Goal: Task Accomplishment & Management: Manage account settings

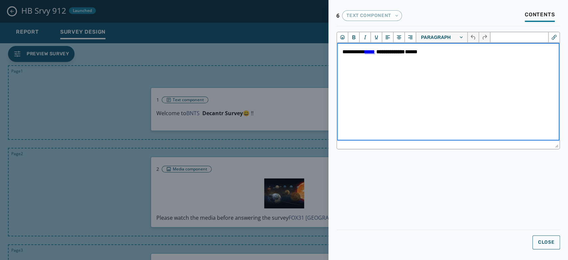
scroll to position [14, 0]
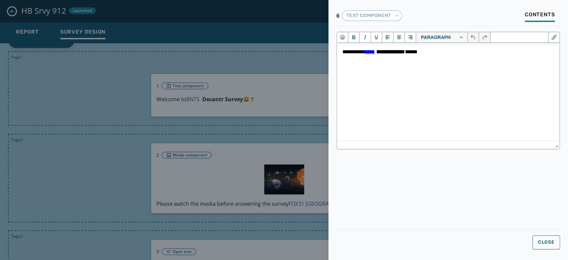
click at [303, 122] on div at bounding box center [284, 130] width 568 height 260
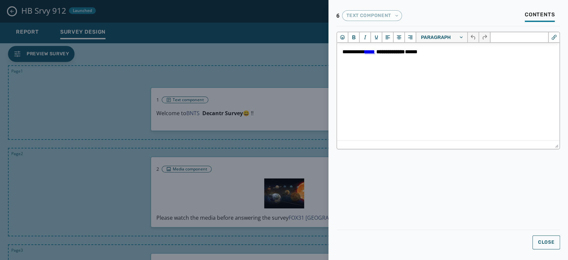
scroll to position [107, 0]
drag, startPoint x: 107, startPoint y: 3, endPoint x: 105, endPoint y: 12, distance: 9.5
click at [105, 12] on div at bounding box center [284, 130] width 568 height 260
click at [11, 12] on div at bounding box center [284, 130] width 568 height 260
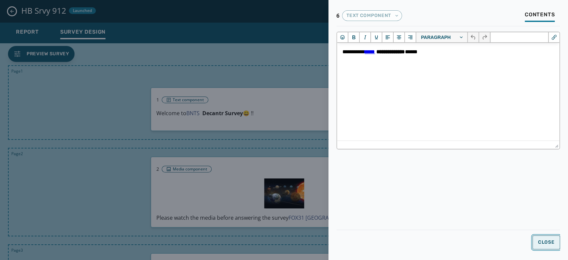
click at [554, 239] on button "Close" at bounding box center [546, 242] width 28 height 14
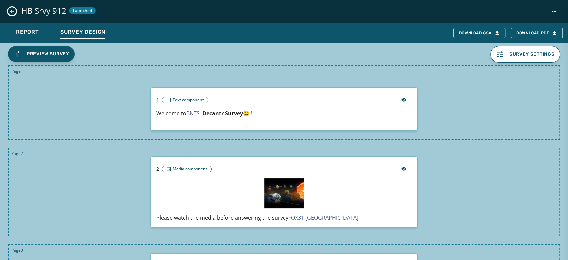
click at [13, 12] on icon "Close survey details drawer" at bounding box center [11, 11] width 5 height 5
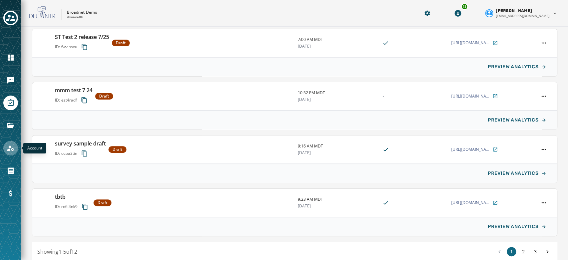
click at [12, 152] on link "Navigate to Account" at bounding box center [10, 148] width 15 height 15
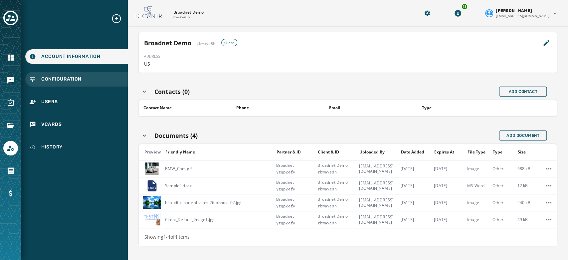
click at [82, 78] on div "Configuration" at bounding box center [76, 79] width 102 height 15
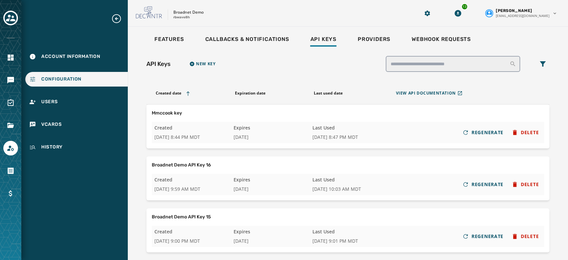
scroll to position [152, 0]
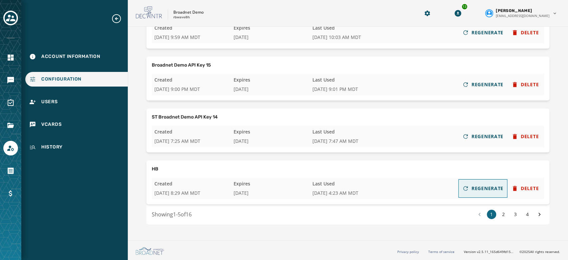
click at [471, 194] on button "REGENERATE" at bounding box center [482, 188] width 47 height 16
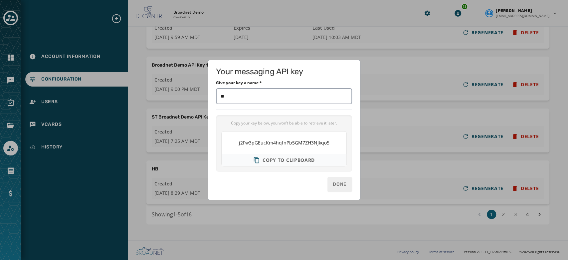
click at [287, 159] on span "Copy to clipboard" at bounding box center [288, 160] width 52 height 7
click at [394, 62] on div "Your messaging API key Give your key a name * Copy your key below, you won’t be…" at bounding box center [284, 130] width 568 height 260
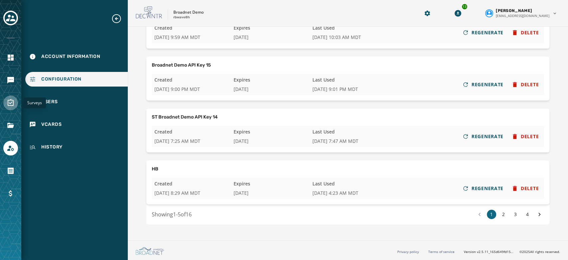
click at [14, 106] on icon "Navigate to Surveys" at bounding box center [11, 103] width 8 height 8
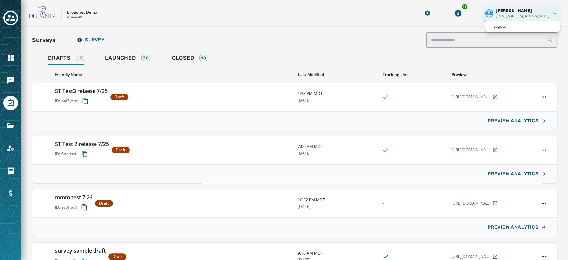
click at [543, 17] on html "Skip To Main Content Broadnet Demo rbwave8h 13 [PERSON_NAME] [EMAIL_ADDRESS][DO…" at bounding box center [284, 130] width 568 height 260
click at [530, 29] on div "Logout" at bounding box center [522, 26] width 75 height 11
